Goal: Transaction & Acquisition: Obtain resource

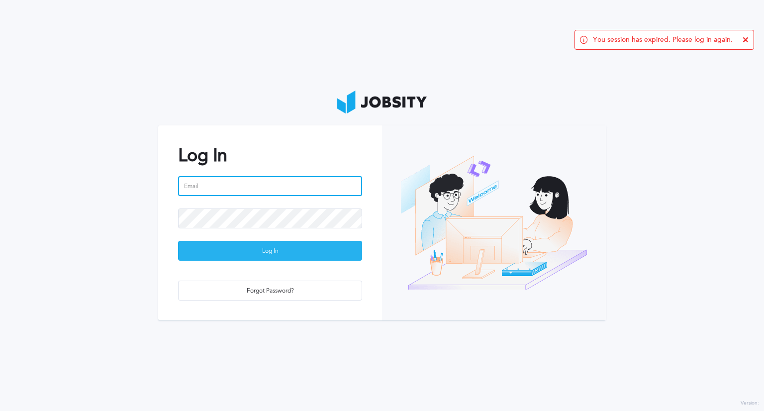
type input "[PERSON_NAME][EMAIL_ADDRESS][PERSON_NAME][DOMAIN_NAME]"
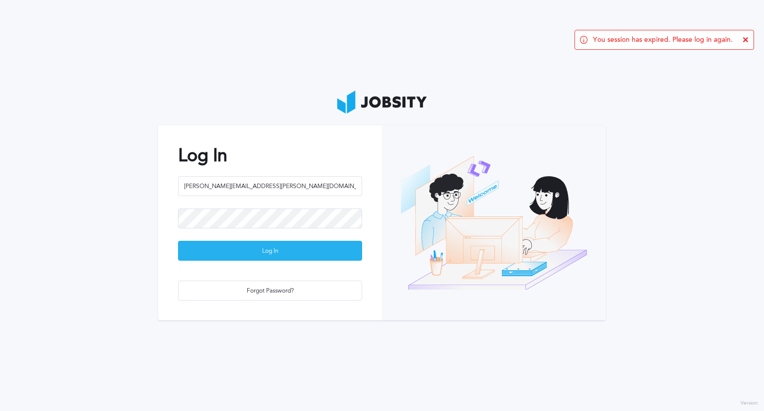
click at [265, 251] on div "Log In" at bounding box center [269, 251] width 183 height 20
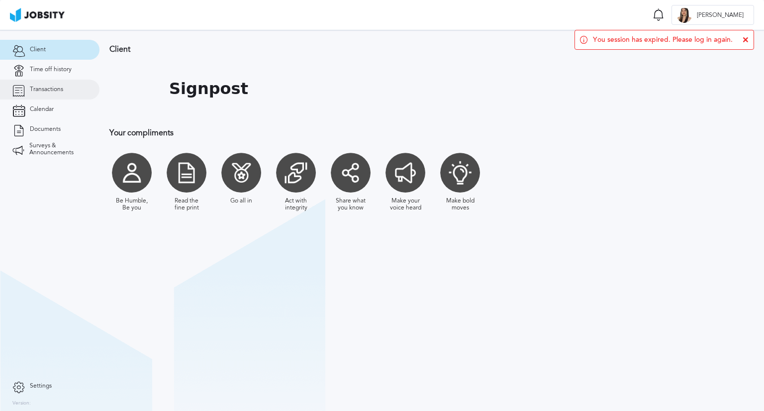
click at [57, 90] on span "Transactions" at bounding box center [46, 89] width 33 height 7
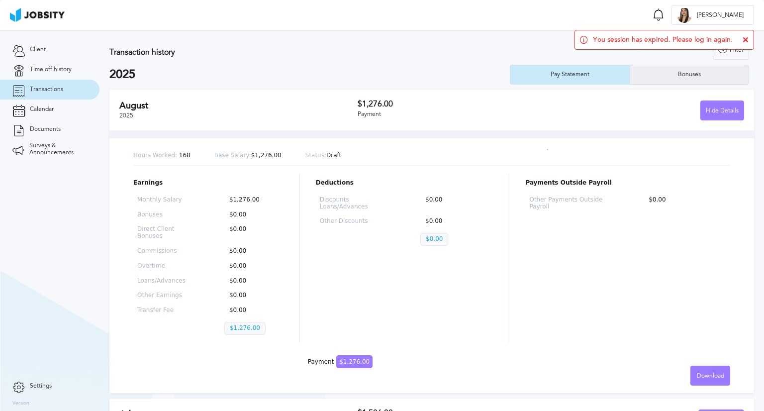
click at [656, 75] on div "Bonuses" at bounding box center [689, 75] width 119 height 20
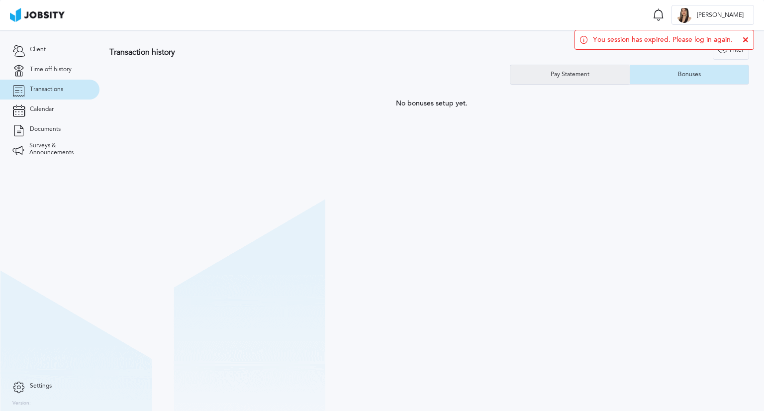
click at [541, 70] on div "Pay Statement" at bounding box center [569, 75] width 119 height 20
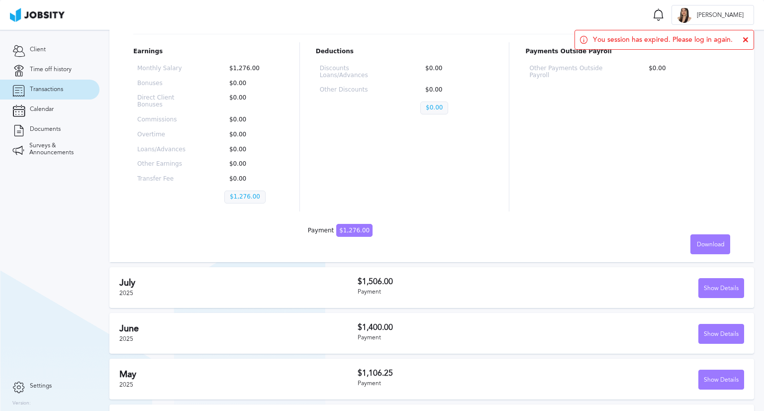
scroll to position [149, 0]
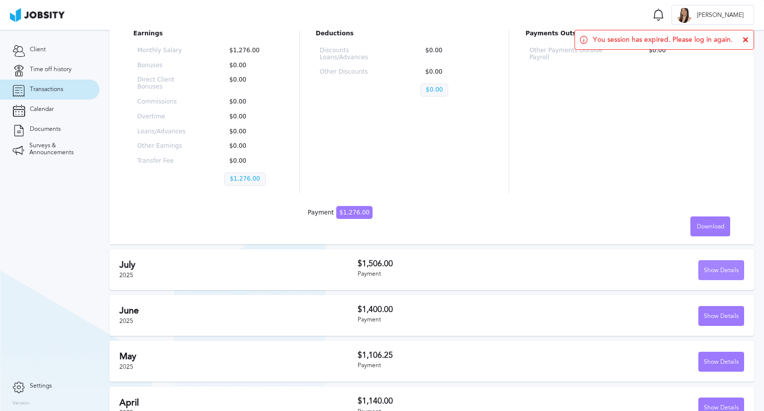
click at [727, 269] on div "Show Details" at bounding box center [720, 271] width 45 height 20
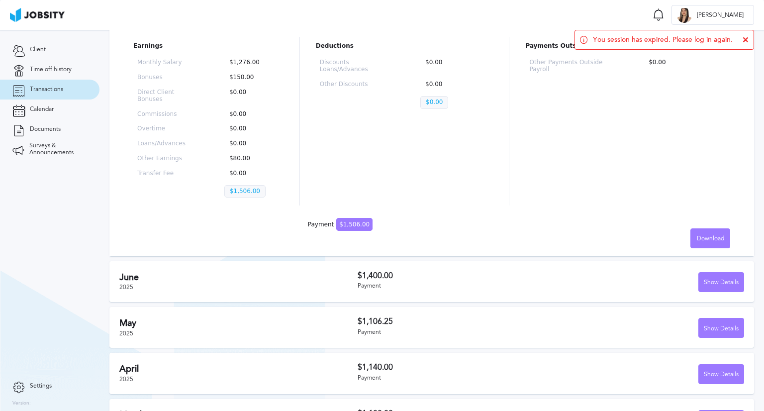
scroll to position [447, 0]
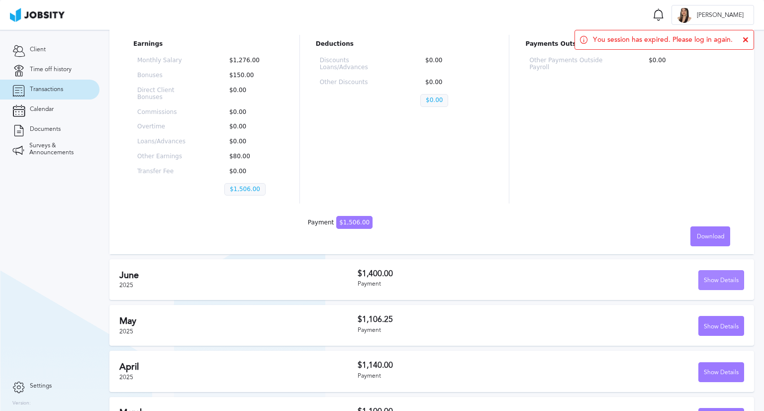
click at [711, 276] on div "Show Details" at bounding box center [720, 280] width 45 height 20
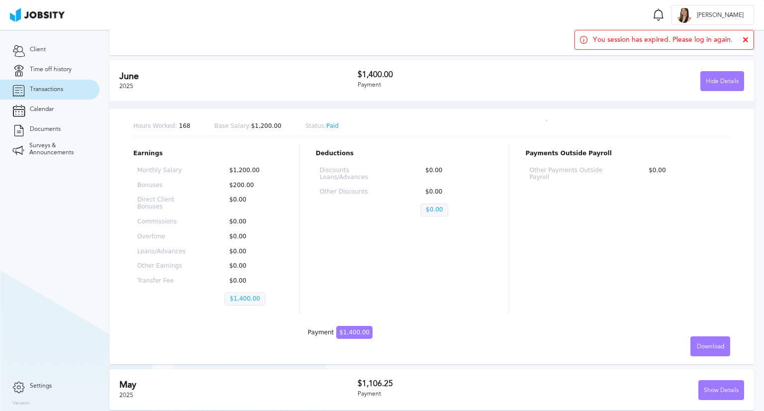
scroll to position [787, 0]
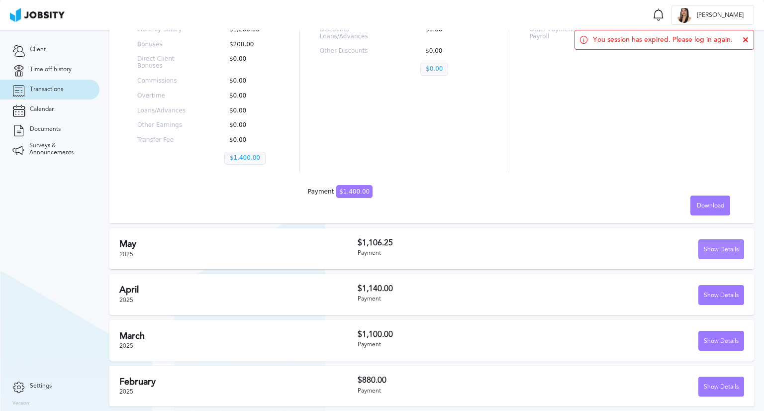
drag, startPoint x: 712, startPoint y: 247, endPoint x: 705, endPoint y: 247, distance: 7.0
click at [711, 247] on div "Show Details" at bounding box center [720, 250] width 45 height 20
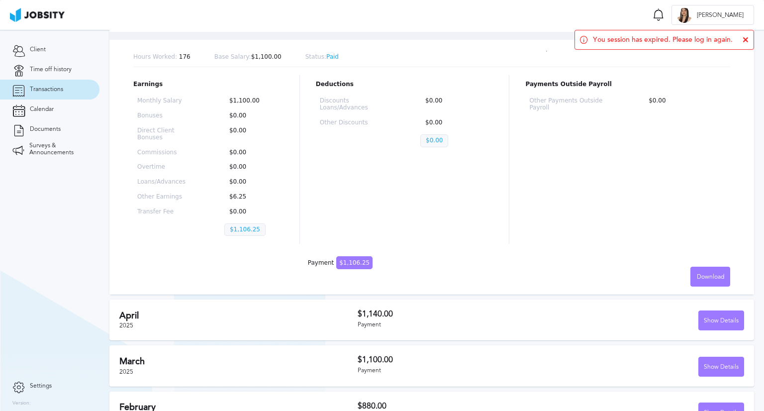
scroll to position [1036, 0]
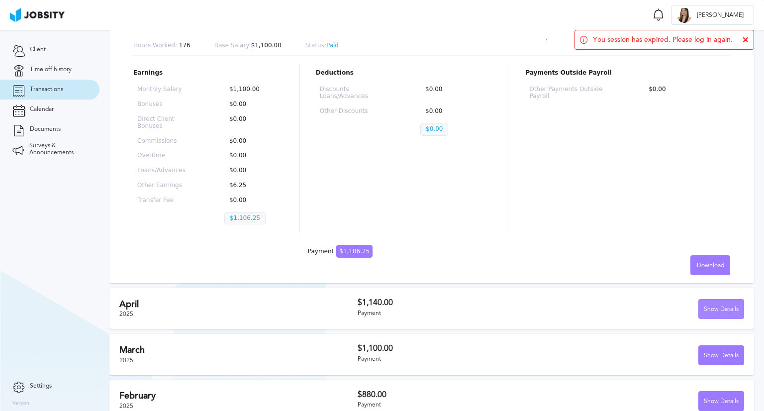
click at [706, 299] on div "Show Details" at bounding box center [720, 309] width 45 height 20
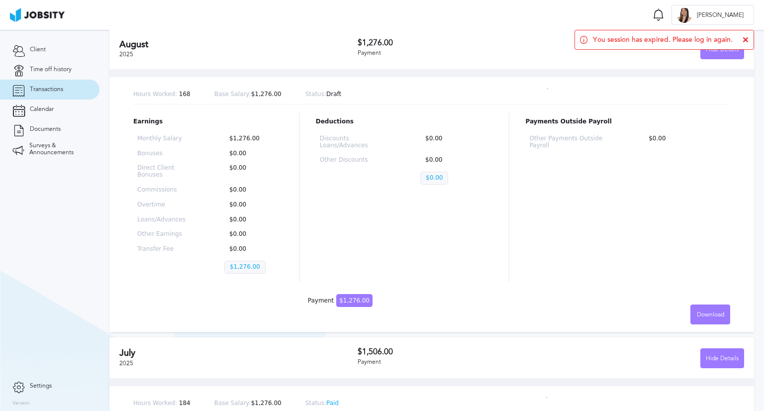
scroll to position [0, 0]
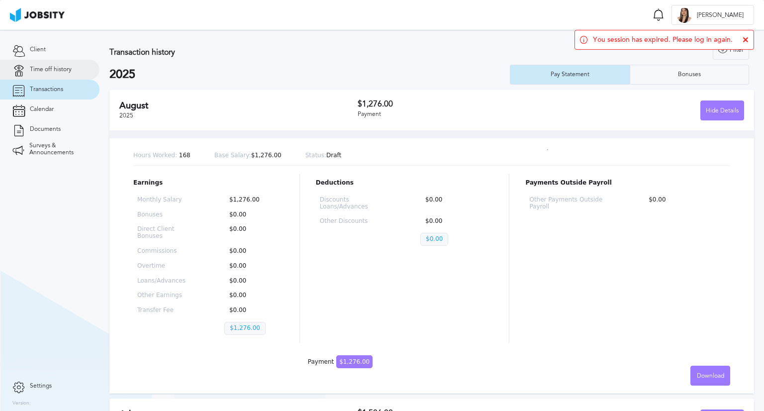
click at [78, 66] on link "Time off history" at bounding box center [49, 70] width 99 height 20
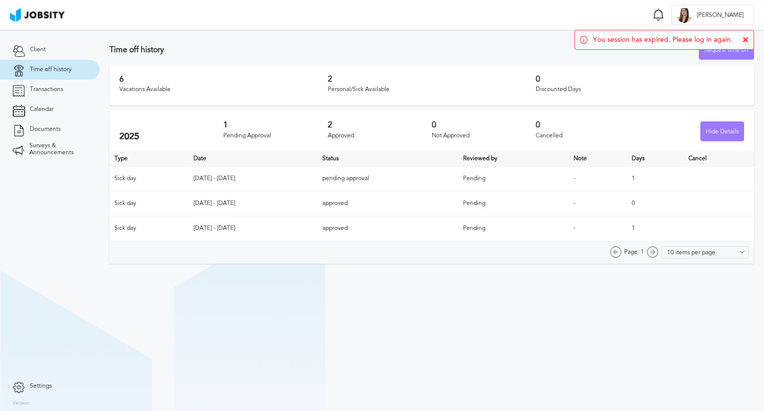
click at [745, 40] on icon at bounding box center [745, 40] width 6 height 6
click at [333, 314] on section "Time off history Request time off 6 Vacations Available 2 Personal/Sick Availab…" at bounding box center [431, 220] width 664 height 381
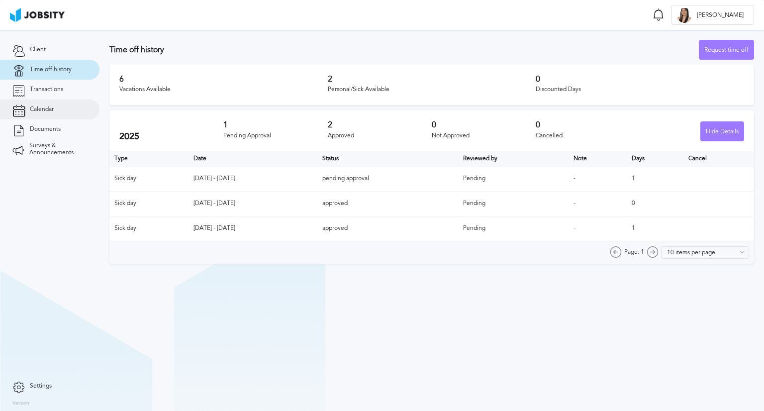
click at [59, 111] on link "Calendar" at bounding box center [49, 109] width 99 height 20
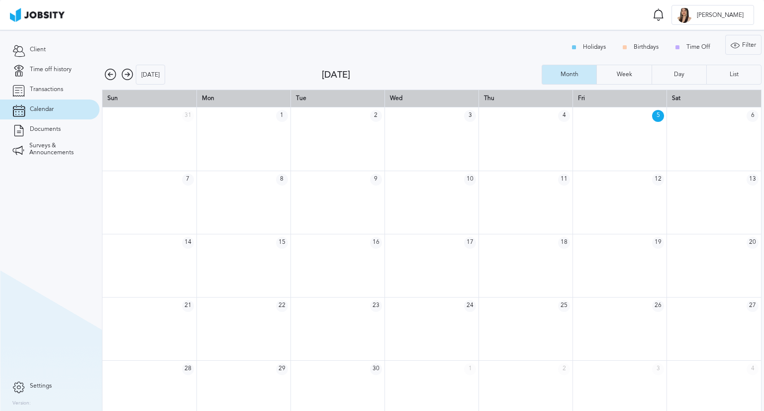
click at [279, 116] on span "1" at bounding box center [282, 116] width 12 height 12
click at [108, 78] on icon at bounding box center [110, 75] width 12 height 12
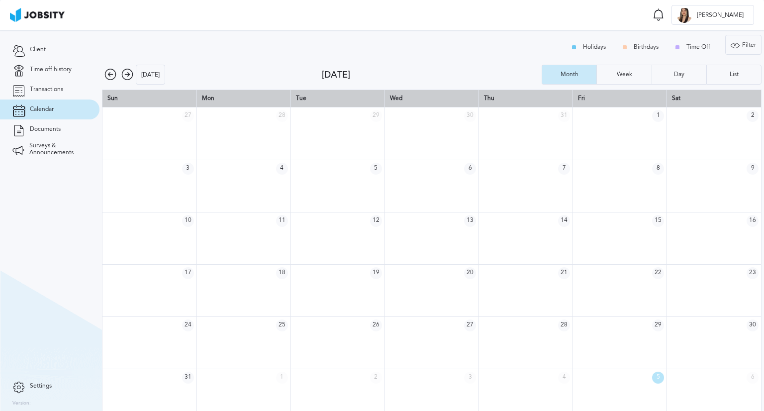
click at [108, 78] on icon at bounding box center [110, 75] width 12 height 12
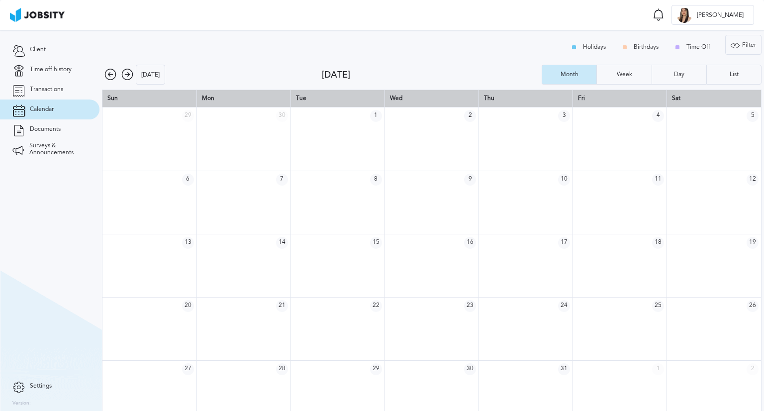
click at [108, 78] on icon at bounding box center [110, 75] width 12 height 12
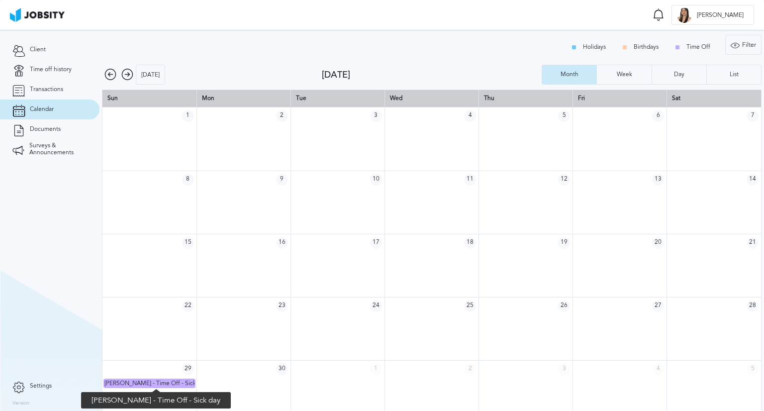
scroll to position [13, 0]
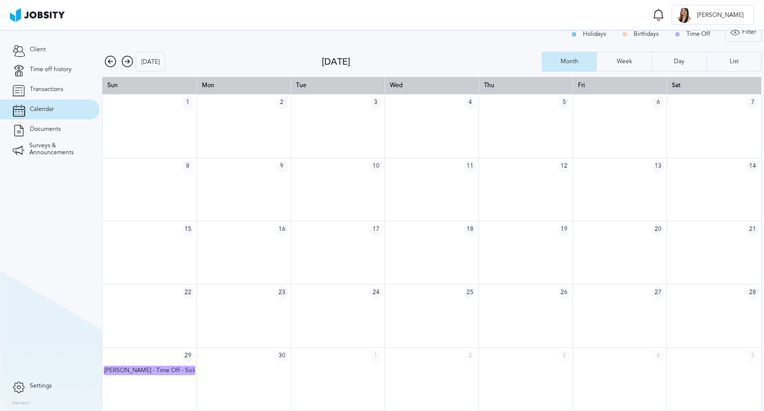
click at [109, 64] on icon at bounding box center [110, 62] width 12 height 12
click at [112, 63] on icon at bounding box center [110, 62] width 12 height 12
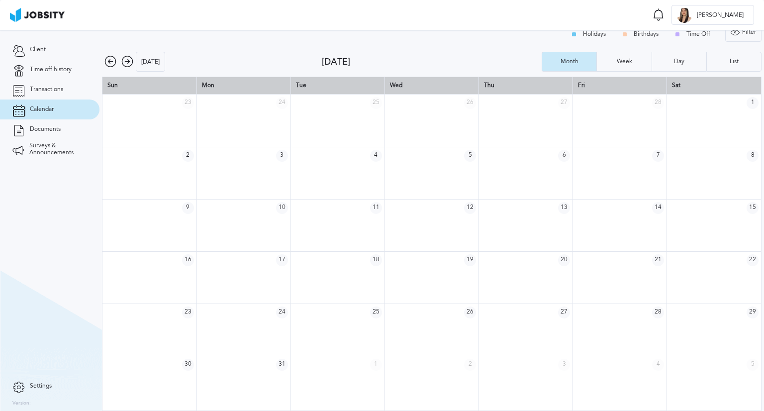
click at [126, 65] on icon at bounding box center [127, 62] width 12 height 12
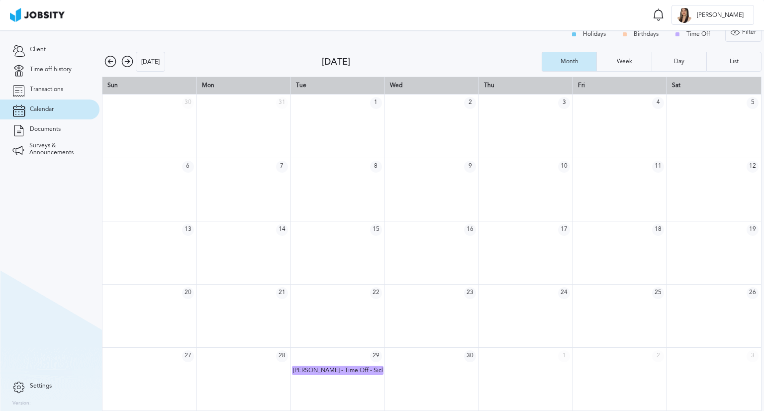
click at [126, 65] on icon at bounding box center [127, 62] width 12 height 12
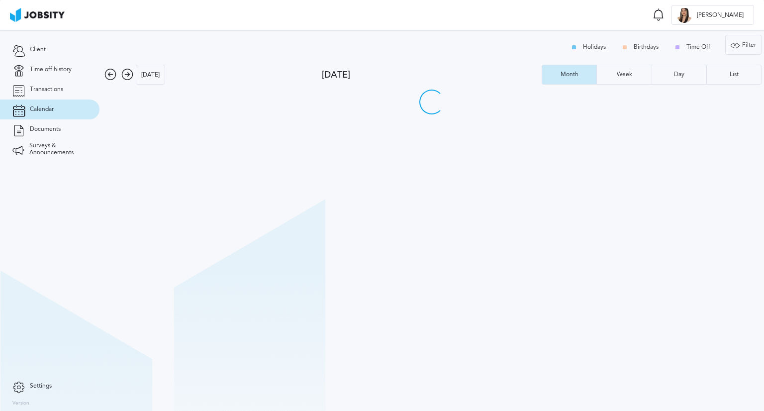
scroll to position [0, 0]
click at [126, 65] on div "[DATE]" at bounding box center [212, 75] width 220 height 20
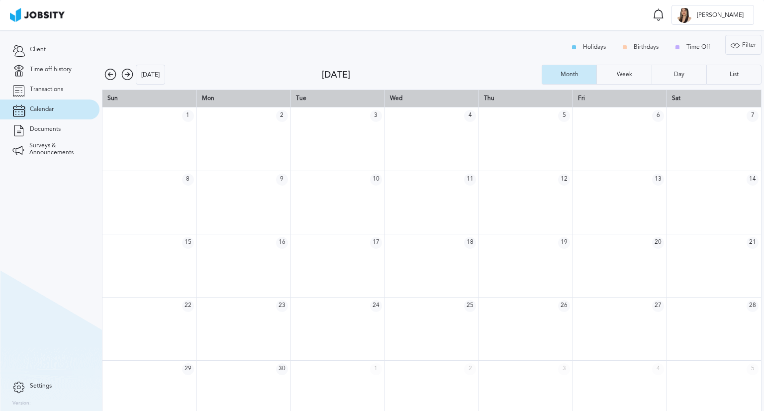
click at [126, 65] on div "[DATE]" at bounding box center [212, 75] width 220 height 20
click at [122, 76] on icon at bounding box center [127, 75] width 12 height 12
click at [123, 79] on icon at bounding box center [127, 75] width 12 height 12
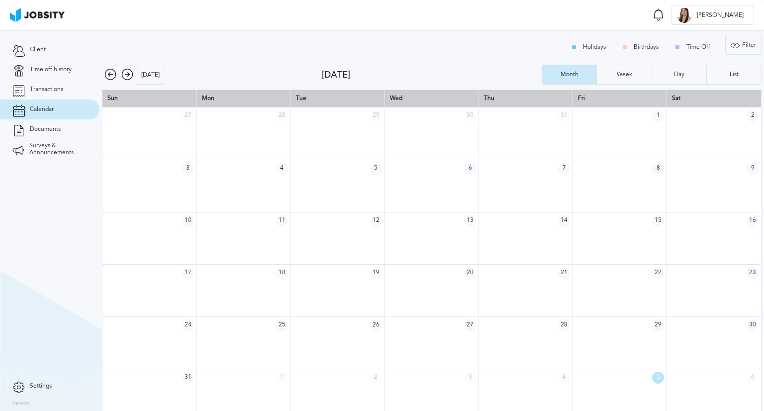
click at [123, 80] on icon at bounding box center [127, 75] width 12 height 12
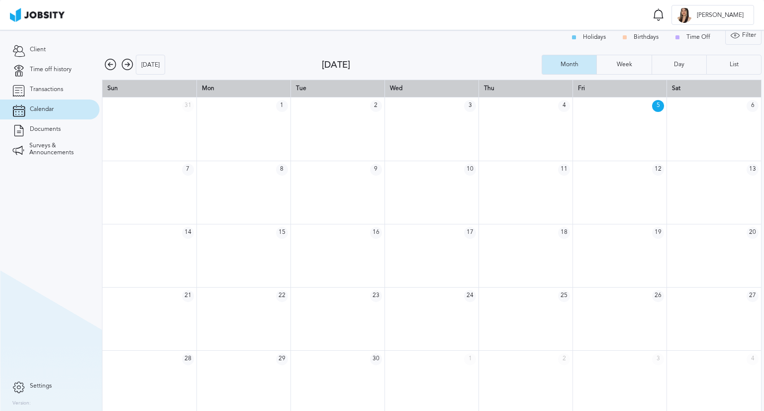
scroll to position [13, 0]
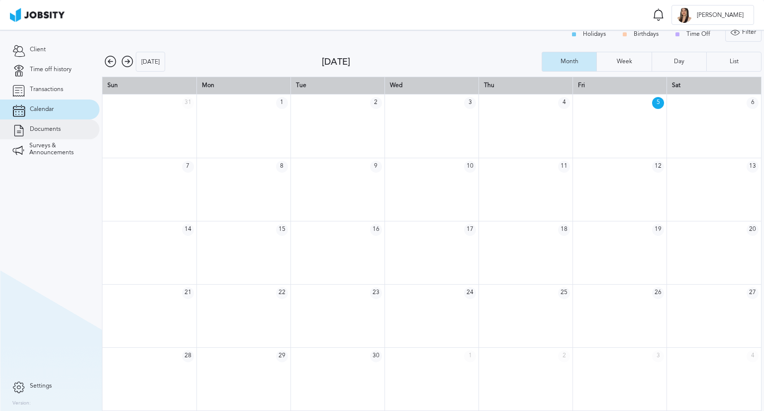
click at [54, 134] on link "Documents" at bounding box center [49, 129] width 99 height 20
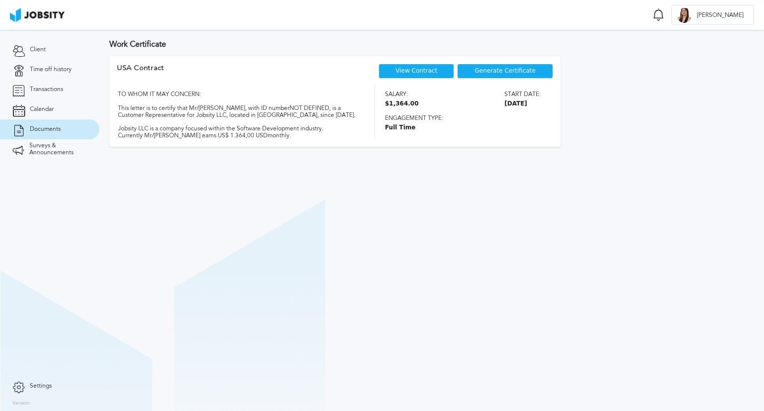
click at [419, 74] on link "View Contract" at bounding box center [416, 70] width 42 height 7
click at [492, 72] on span "Generate Certificate" at bounding box center [505, 71] width 61 height 7
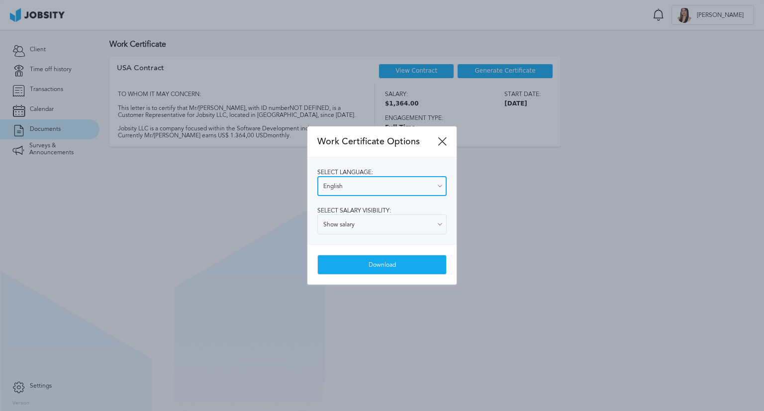
click at [431, 185] on input "English" at bounding box center [381, 186] width 129 height 20
type input "Spanish"
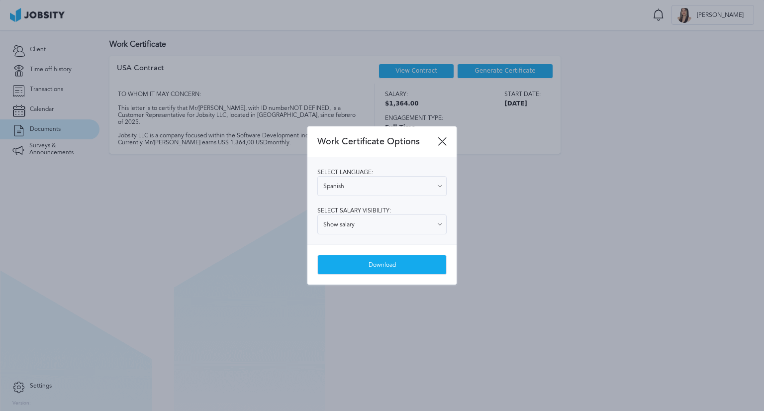
click at [353, 225] on div "Select language: Spanish English Spanish Select salary visibility: Show salary …" at bounding box center [381, 200] width 149 height 87
click at [358, 226] on input "Show salary" at bounding box center [381, 224] width 129 height 20
click at [348, 247] on div "Work Certificate Options Select language: Spanish English Spanish Select salary…" at bounding box center [381, 205] width 149 height 158
click at [364, 263] on div "Download" at bounding box center [382, 265] width 128 height 20
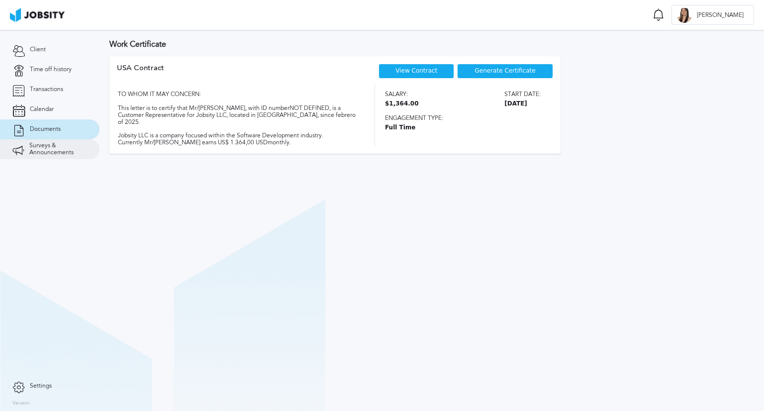
click at [53, 151] on span "Surveys & Announcements" at bounding box center [58, 149] width 58 height 14
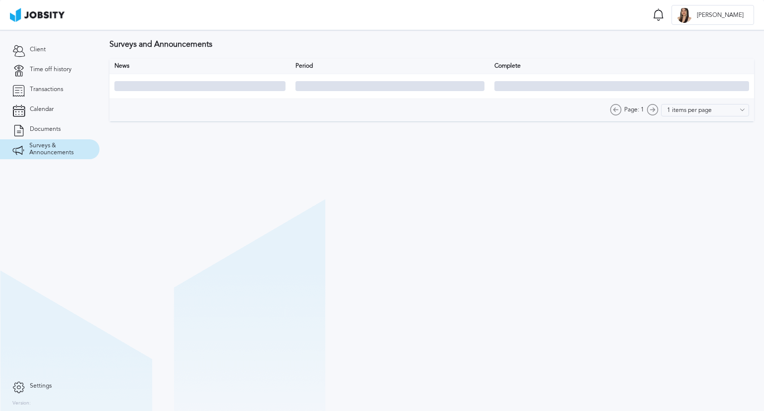
type input "10 items per page"
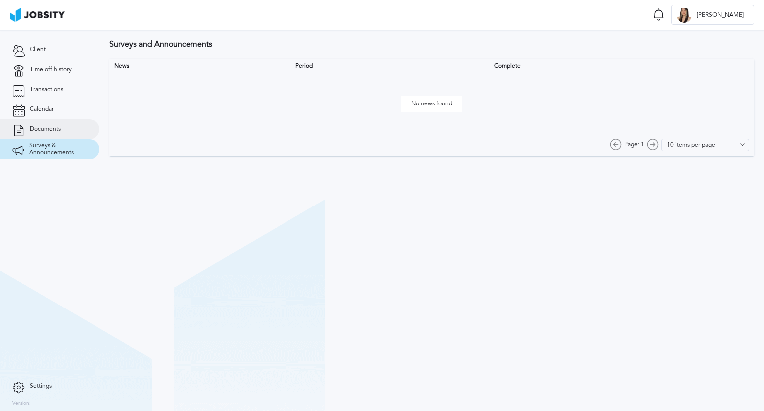
click at [48, 132] on link "Documents" at bounding box center [49, 129] width 99 height 20
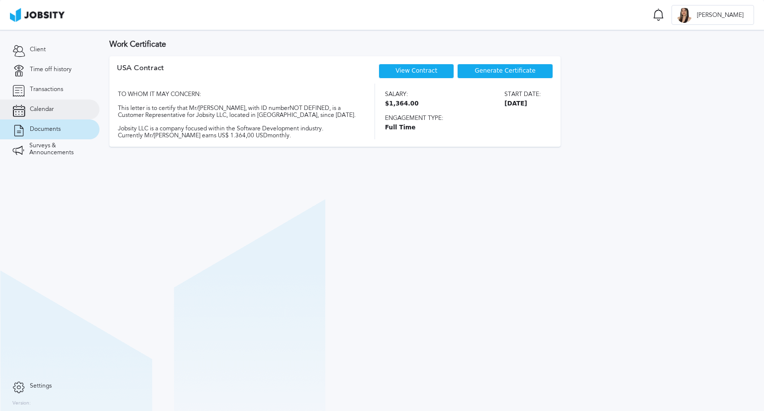
click at [46, 110] on span "Calendar" at bounding box center [42, 109] width 24 height 7
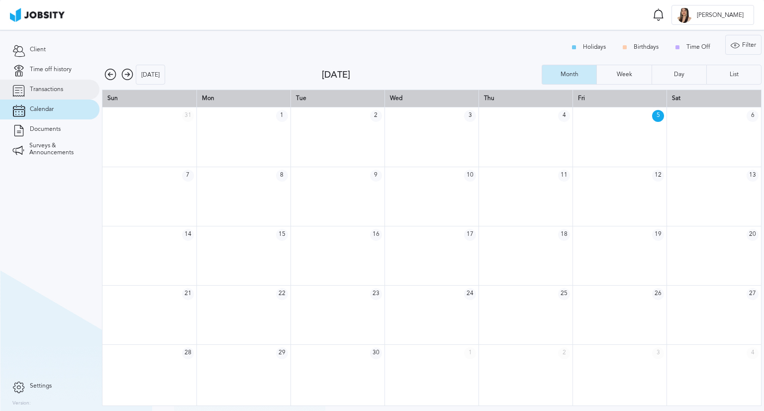
click at [55, 89] on span "Transactions" at bounding box center [46, 89] width 33 height 7
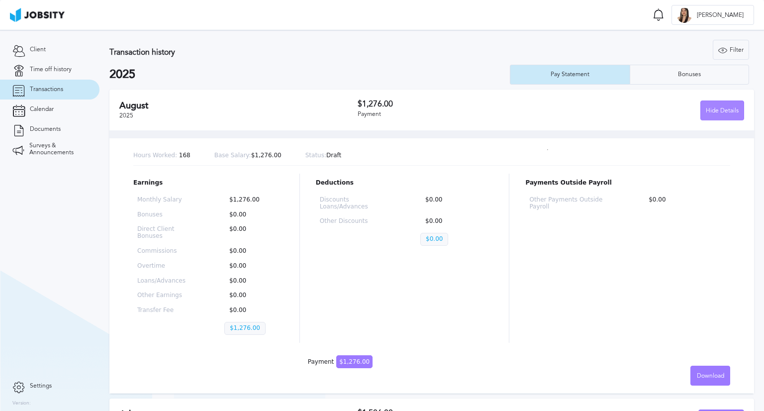
click at [710, 116] on div "Hide Details" at bounding box center [721, 111] width 43 height 20
